Goal: Information Seeking & Learning: Learn about a topic

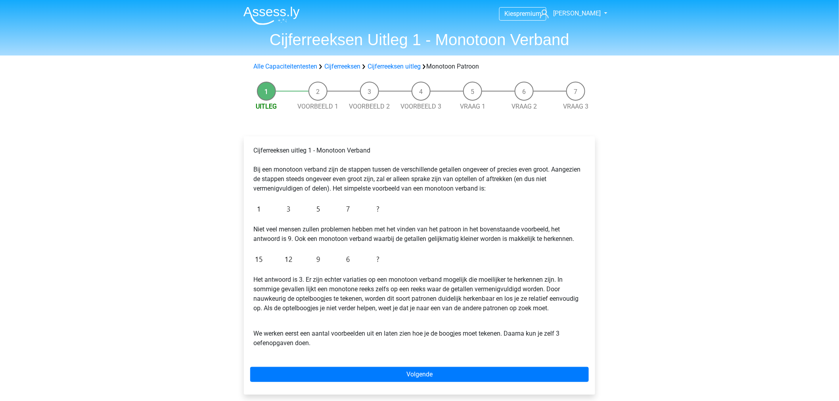
click at [270, 17] on img at bounding box center [272, 15] width 56 height 19
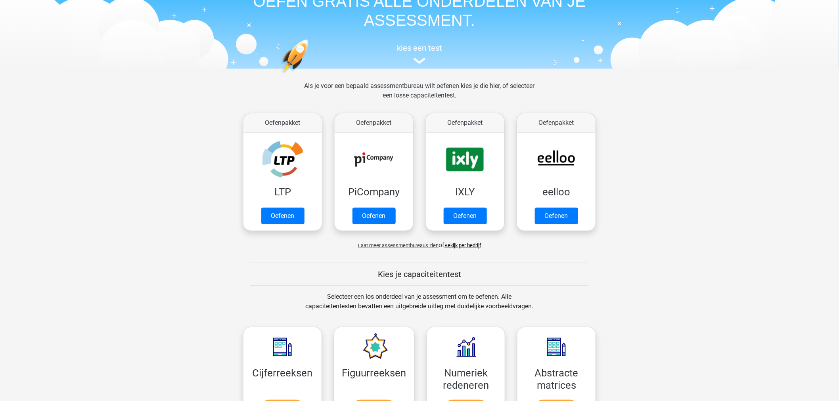
scroll to position [44, 0]
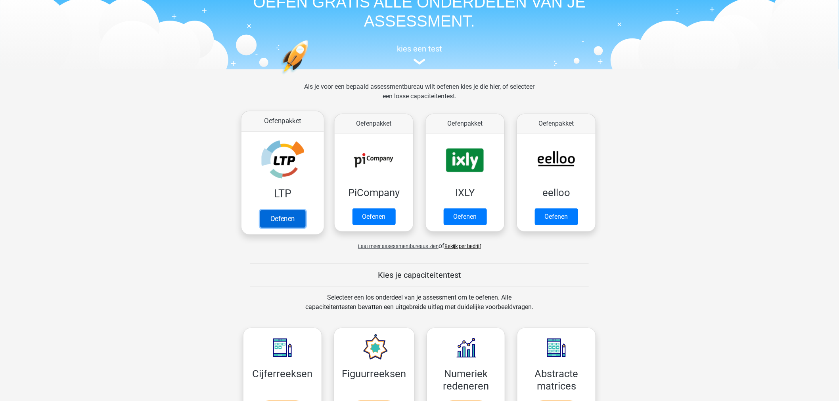
click at [276, 215] on link "Oefenen" at bounding box center [282, 218] width 45 height 17
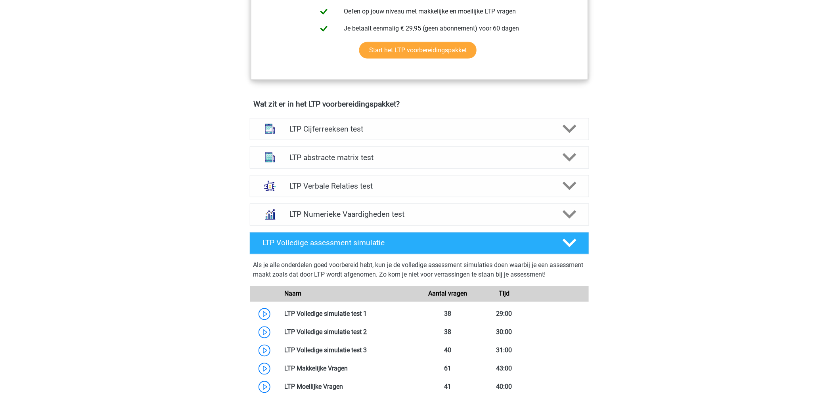
scroll to position [441, 0]
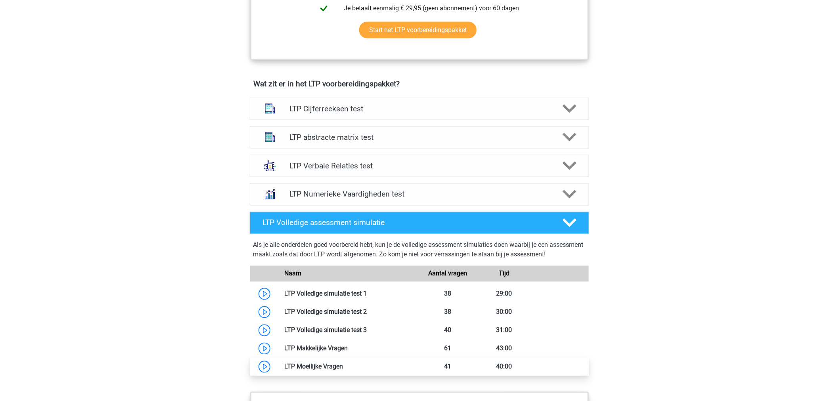
click at [343, 369] on link at bounding box center [343, 367] width 0 height 8
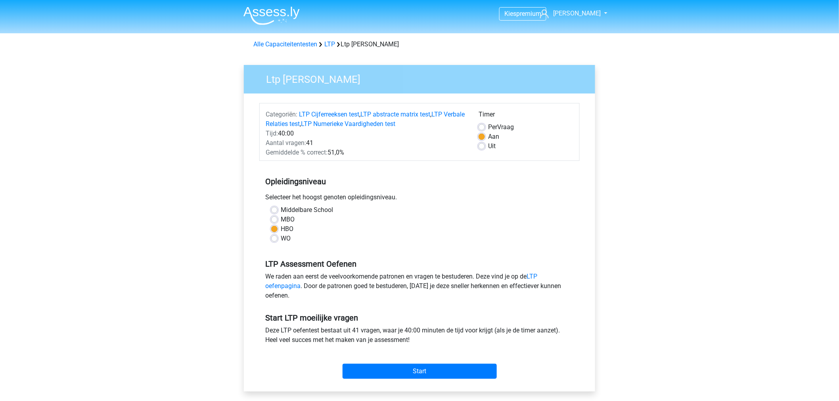
click at [380, 363] on div "Start" at bounding box center [419, 365] width 321 height 28
click at [281, 239] on label "WO" at bounding box center [286, 239] width 10 height 10
click at [274, 239] on input "WO" at bounding box center [274, 238] width 6 height 8
radio input "true"
click at [281, 227] on label "HBO" at bounding box center [287, 230] width 13 height 10
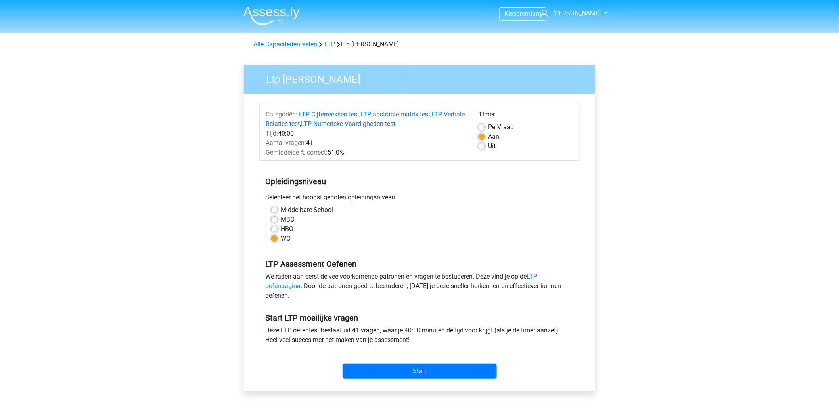
click at [274, 227] on input "HBO" at bounding box center [274, 229] width 6 height 8
radio input "true"
click at [378, 367] on input "Start" at bounding box center [420, 371] width 154 height 15
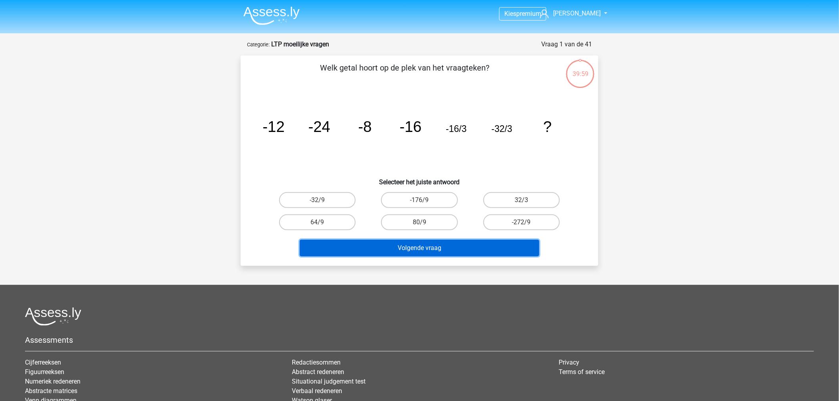
click at [391, 244] on button "Volgende vraag" at bounding box center [420, 248] width 240 height 17
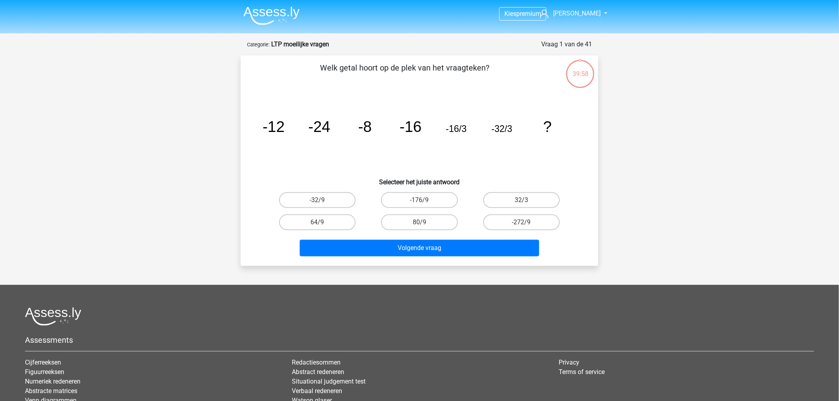
click at [280, 184] on h6 "Selecteer het juiste antwoord" at bounding box center [419, 179] width 332 height 14
click at [295, 196] on label "-32/9" at bounding box center [317, 200] width 77 height 16
click at [318, 200] on input "-32/9" at bounding box center [320, 202] width 5 height 5
radio input "true"
click at [350, 234] on div "Volgende vraag" at bounding box center [419, 247] width 332 height 26
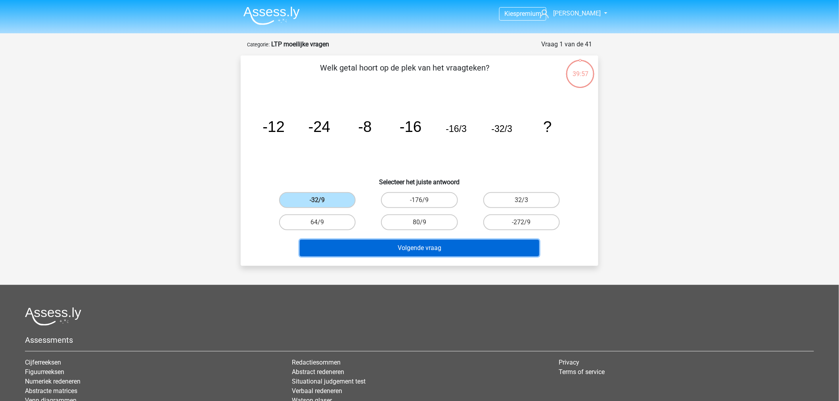
click at [354, 243] on button "Volgende vraag" at bounding box center [420, 248] width 240 height 17
click at [374, 249] on button "Volgende vraag" at bounding box center [420, 248] width 240 height 17
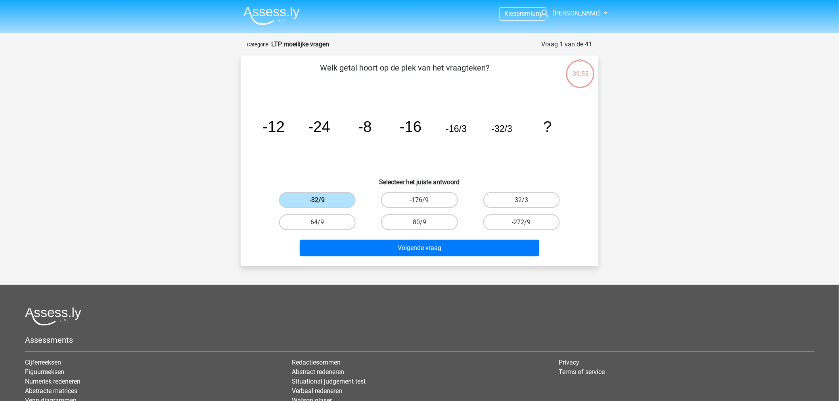
click at [332, 200] on label "-32/9" at bounding box center [317, 200] width 77 height 16
click at [323, 200] on input "-32/9" at bounding box center [320, 202] width 5 height 5
click at [344, 221] on label "64/9" at bounding box center [317, 223] width 77 height 16
click at [323, 223] on input "64/9" at bounding box center [320, 225] width 5 height 5
radio input "true"
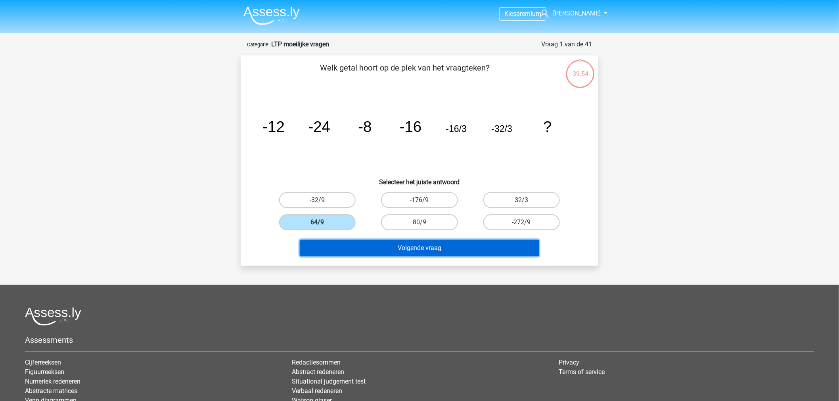
click at [386, 244] on button "Volgende vraag" at bounding box center [420, 248] width 240 height 17
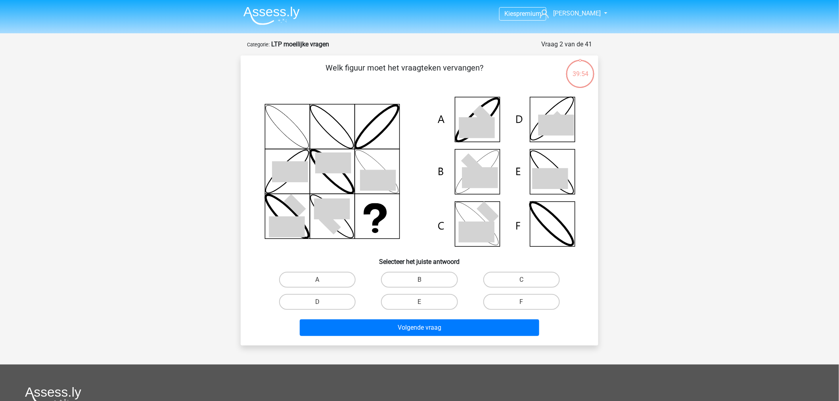
scroll to position [40, 0]
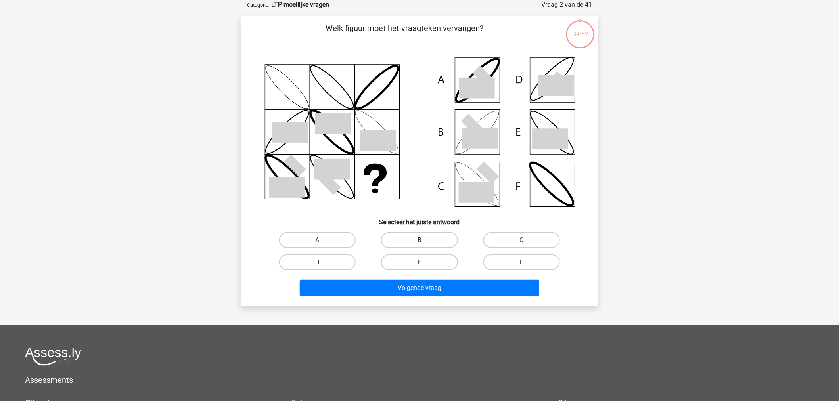
click at [448, 247] on label "B" at bounding box center [419, 240] width 77 height 16
click at [425, 246] on input "B" at bounding box center [422, 242] width 5 height 5
radio input "true"
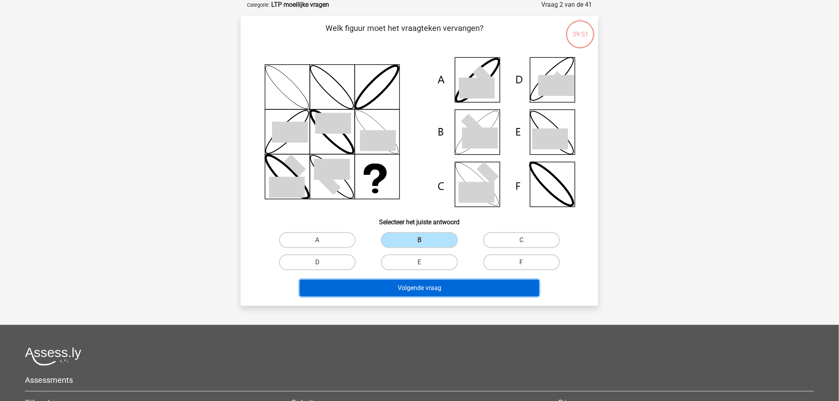
click at [450, 284] on button "Volgende vraag" at bounding box center [420, 288] width 240 height 17
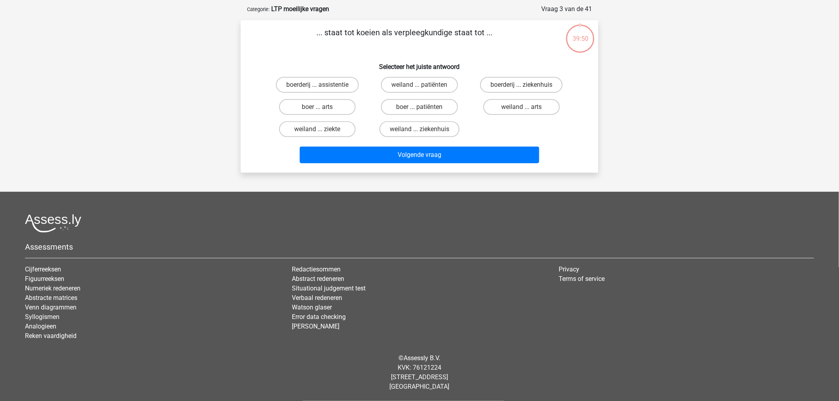
scroll to position [33, 0]
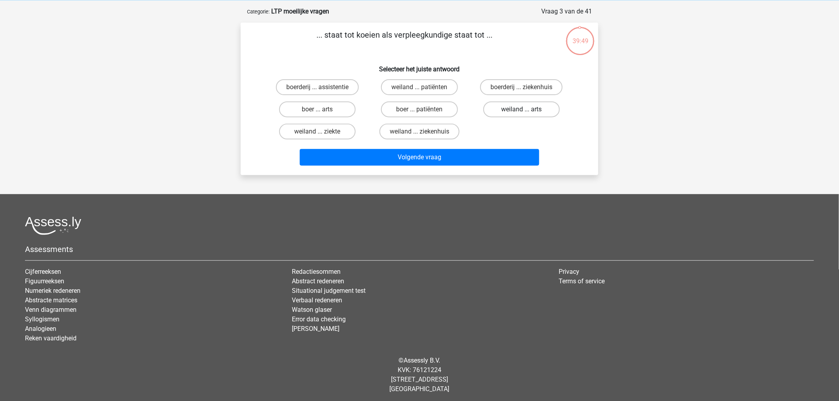
click at [506, 102] on label "weiland ... arts" at bounding box center [522, 110] width 77 height 16
click at [522, 109] on input "weiland ... arts" at bounding box center [524, 111] width 5 height 5
radio input "true"
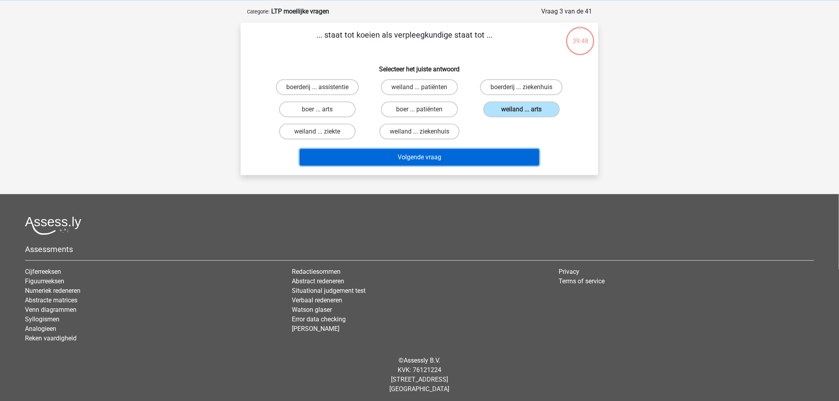
click at [502, 151] on button "Volgende vraag" at bounding box center [420, 157] width 240 height 17
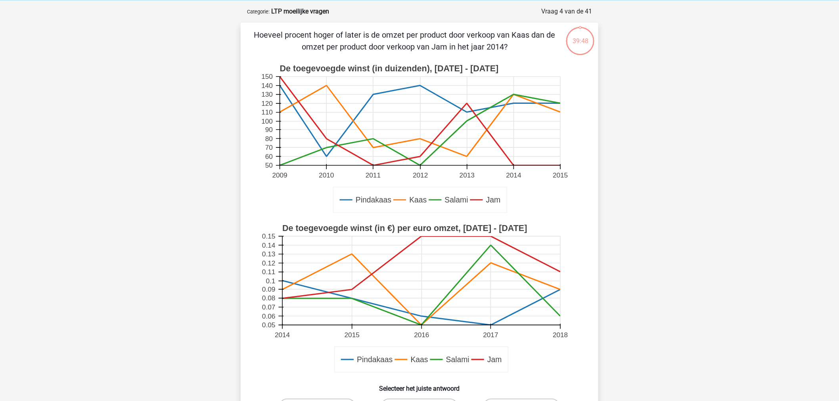
scroll to position [40, 0]
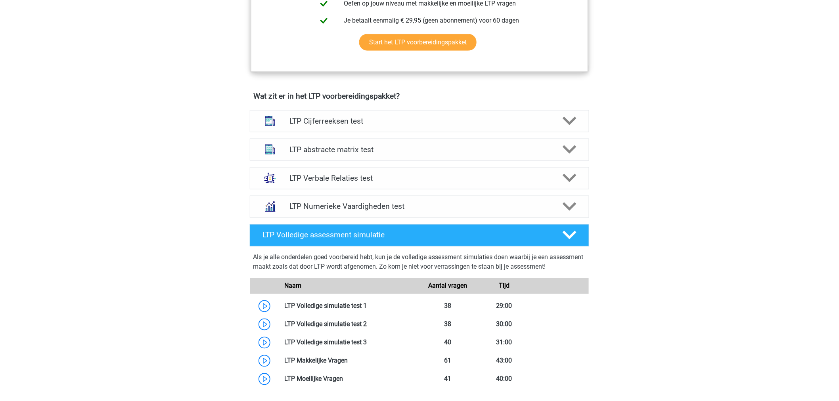
scroll to position [441, 0]
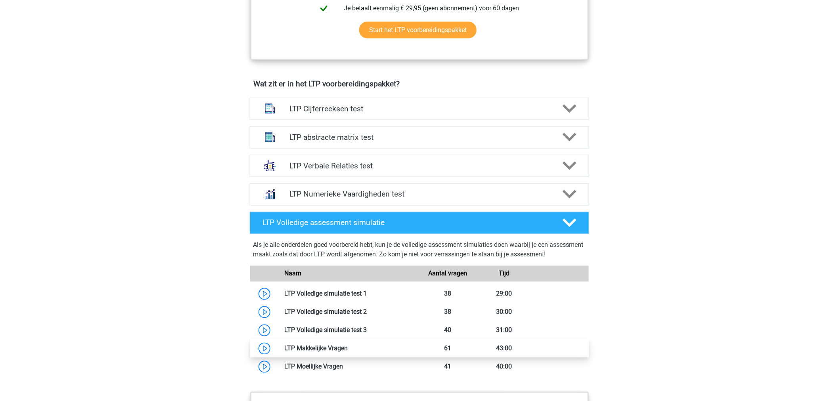
click at [348, 351] on link at bounding box center [348, 349] width 0 height 8
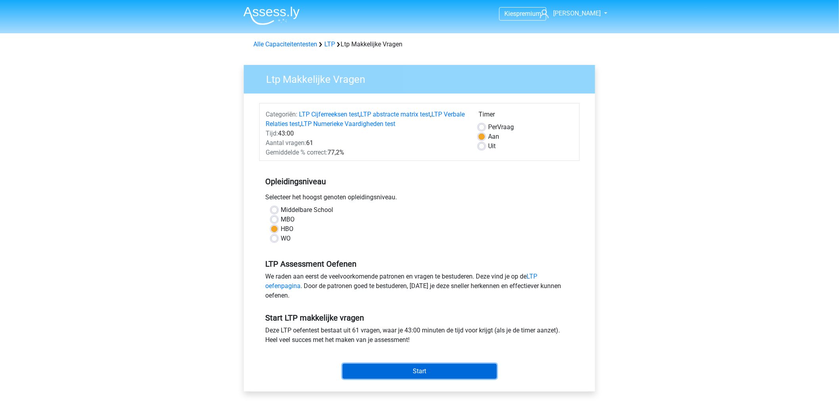
click at [373, 364] on input "Start" at bounding box center [420, 371] width 154 height 15
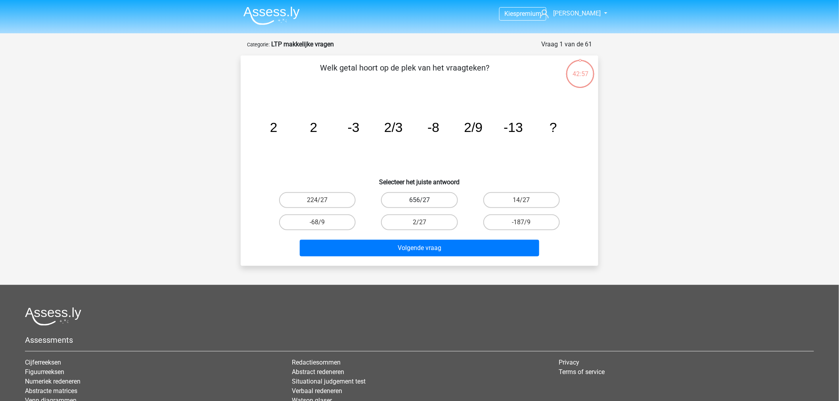
click at [407, 198] on label "656/27" at bounding box center [419, 200] width 77 height 16
click at [420, 200] on input "656/27" at bounding box center [422, 202] width 5 height 5
radio input "true"
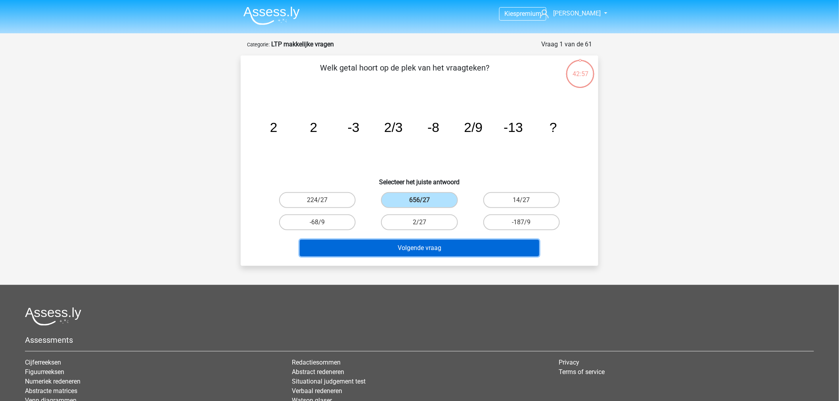
click at [418, 254] on button "Volgende vraag" at bounding box center [420, 248] width 240 height 17
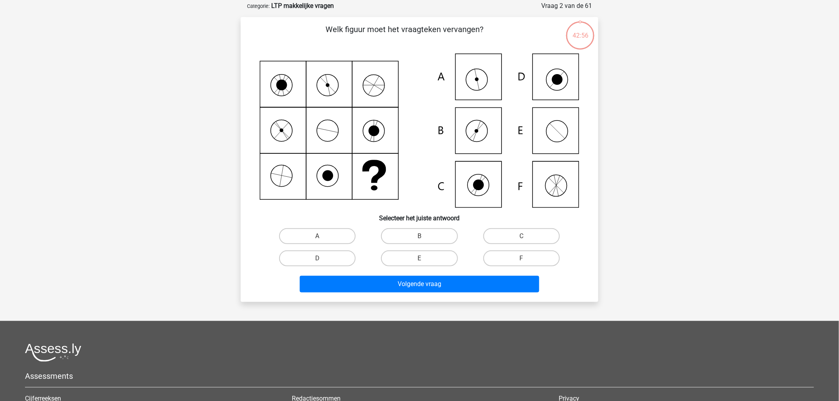
scroll to position [40, 0]
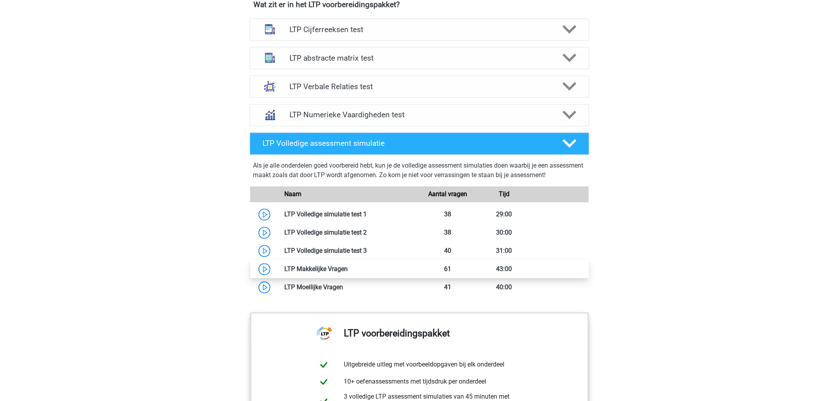
scroll to position [529, 0]
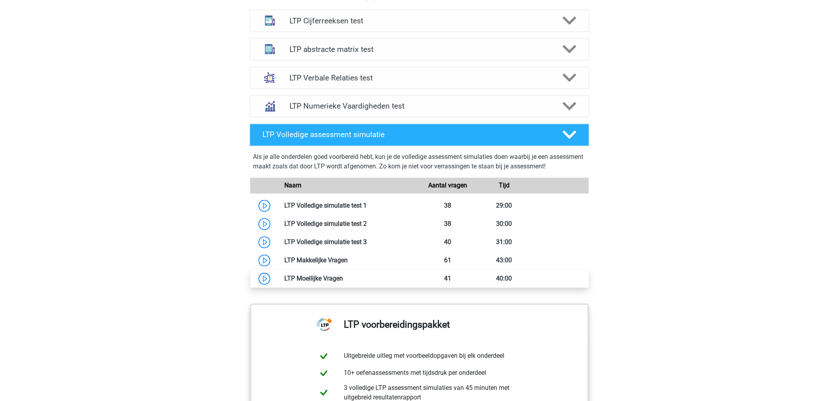
click at [343, 276] on link at bounding box center [343, 279] width 0 height 8
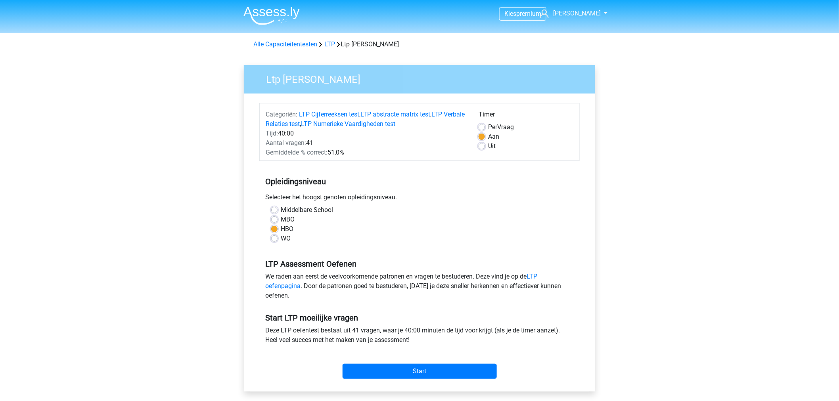
click at [637, 242] on div "Kies premium Dylan Dylan2012@gmail.com" at bounding box center [419, 312] width 839 height 624
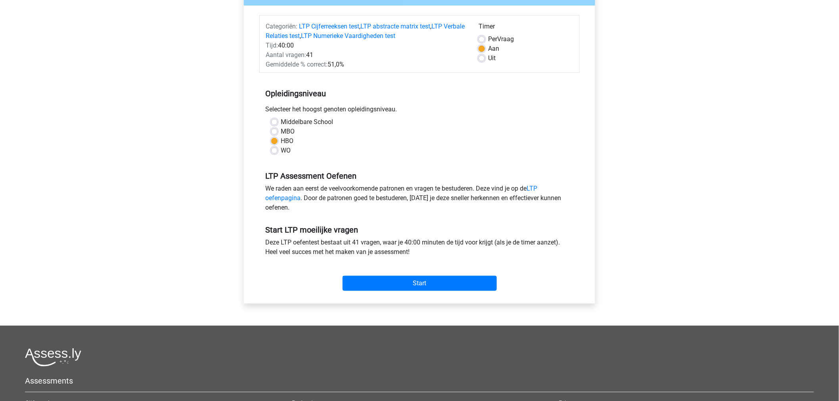
scroll to position [44, 0]
